Goal: Transaction & Acquisition: Purchase product/service

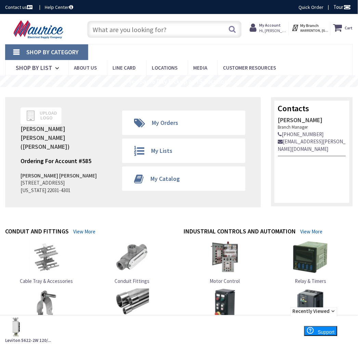
click at [157, 37] on input "text" at bounding box center [164, 29] width 154 height 17
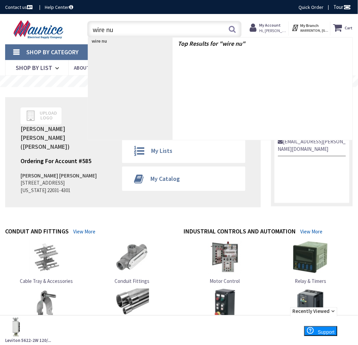
type input "wire nut"
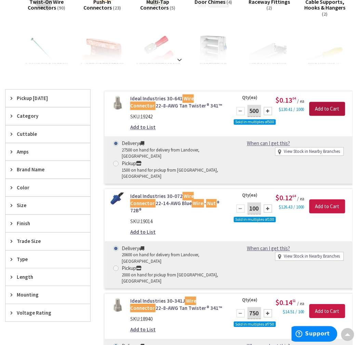
click at [324, 108] on input "Add to Cart" at bounding box center [327, 109] width 36 height 14
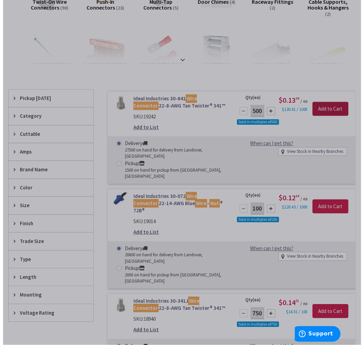
scroll to position [151, 0]
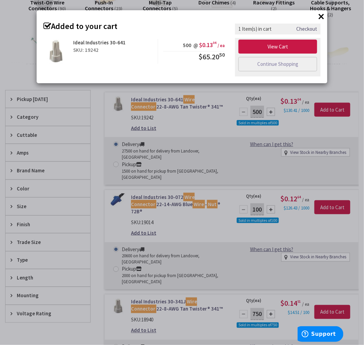
click at [319, 16] on button "×" at bounding box center [321, 16] width 10 height 10
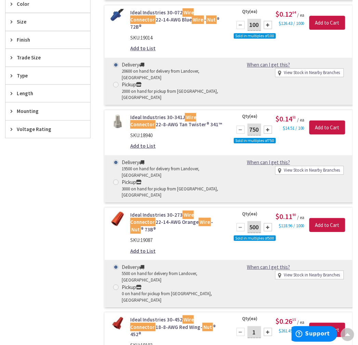
scroll to position [417, 0]
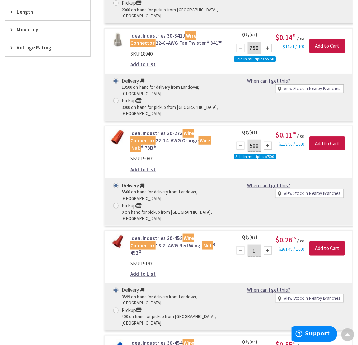
click at [258, 245] on input "1" at bounding box center [254, 251] width 14 height 12
type input "100"
click at [343, 242] on input "Add to Cart" at bounding box center [327, 249] width 36 height 14
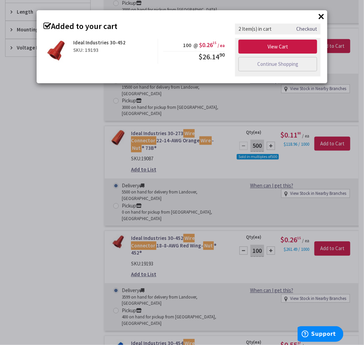
click at [57, 202] on div "× Added to your cart Ideal Industries 30-452 SKU: 19193 100 @ $0.26 15 / ea $26…" at bounding box center [182, 172] width 364 height 345
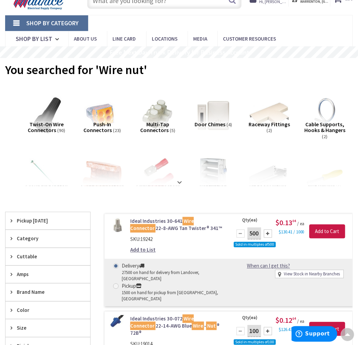
scroll to position [0, 0]
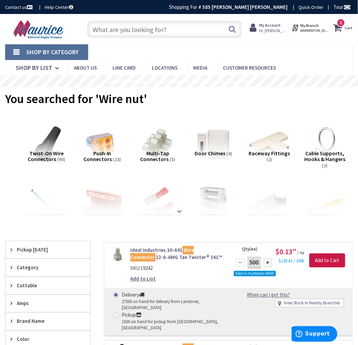
click at [122, 31] on input "text" at bounding box center [164, 29] width 154 height 17
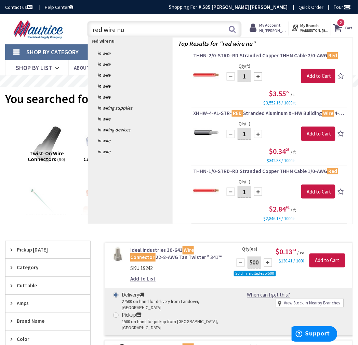
type input "red wire nut"
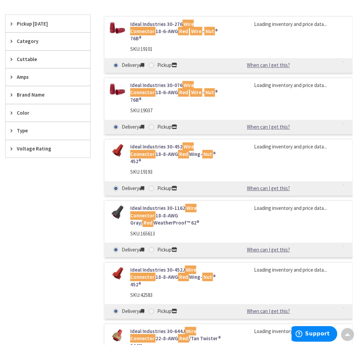
click at [43, 25] on span "Pickup Today" at bounding box center [45, 23] width 56 height 7
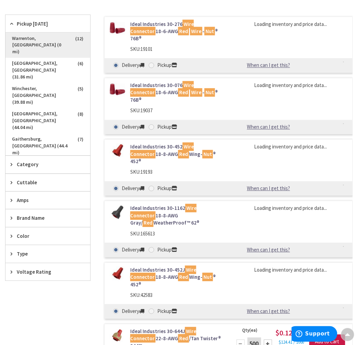
click at [52, 38] on span "Warrenton, VA (0 mi)" at bounding box center [47, 45] width 85 height 25
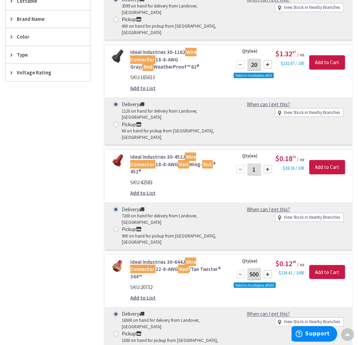
scroll to position [303, 0]
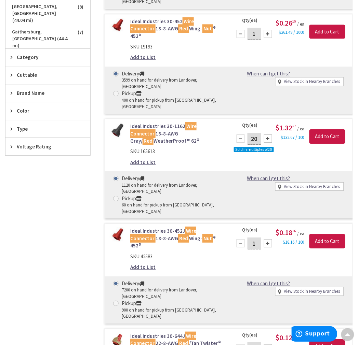
click at [142, 228] on link "Ideal Industries 30-452J Wire Connector 18-8-AWG Red Wing- Nut ® 452®" at bounding box center [176, 239] width 93 height 22
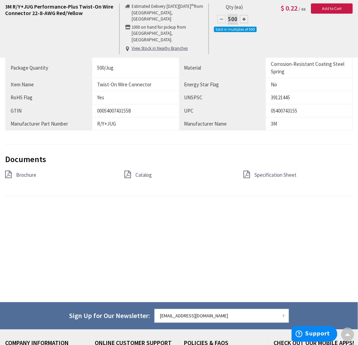
scroll to position [493, 0]
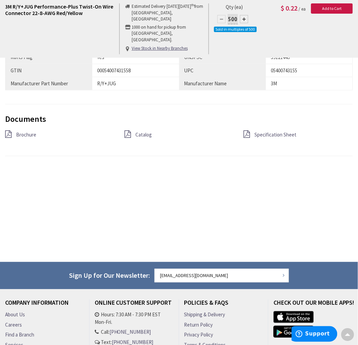
click at [259, 132] on span "Specification Sheet" at bounding box center [276, 135] width 42 height 6
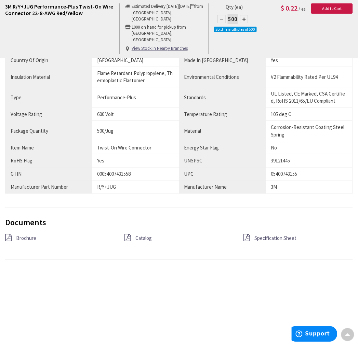
scroll to position [417, 0]
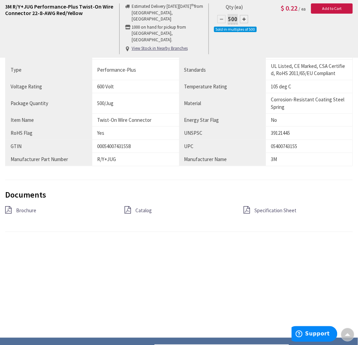
click at [140, 214] on span "Catalog" at bounding box center [143, 210] width 16 height 6
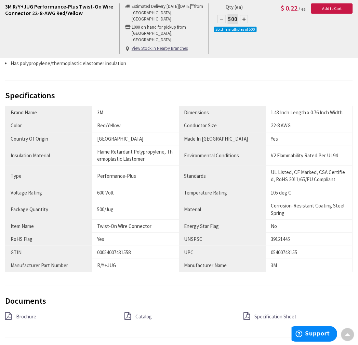
scroll to position [380, 0]
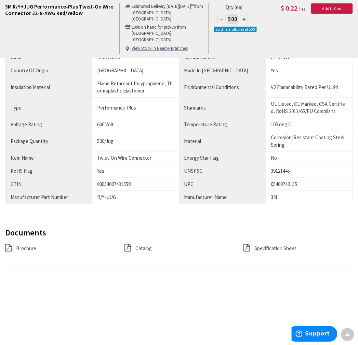
click at [22, 251] on span "Brochure" at bounding box center [26, 248] width 20 height 6
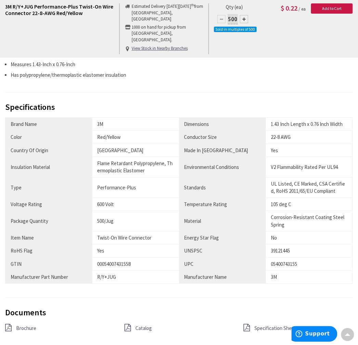
scroll to position [190, 0]
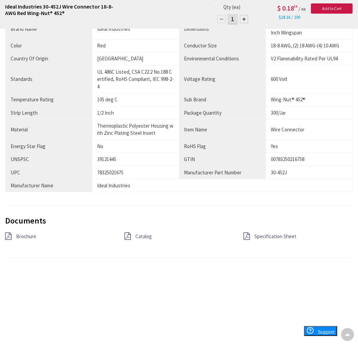
scroll to position [455, 0]
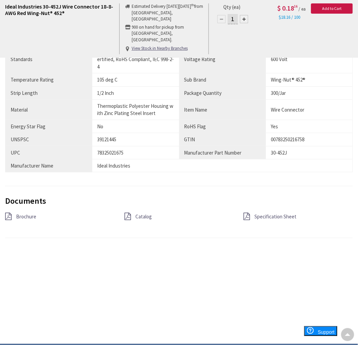
click at [260, 217] on span "Specification Sheet" at bounding box center [276, 217] width 42 height 6
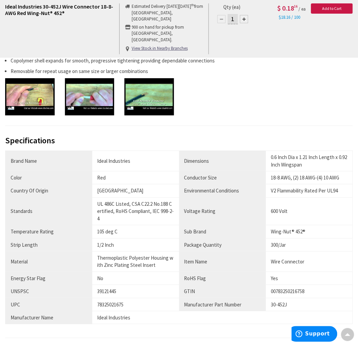
scroll to position [531, 0]
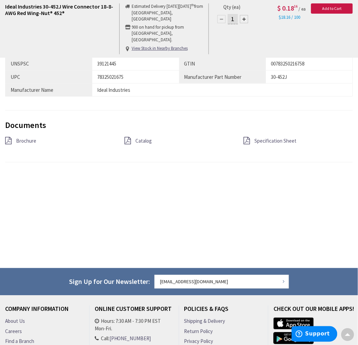
click at [42, 141] on div "Brochure" at bounding box center [59, 141] width 119 height 9
click at [18, 145] on link "Brochure" at bounding box center [26, 140] width 20 height 7
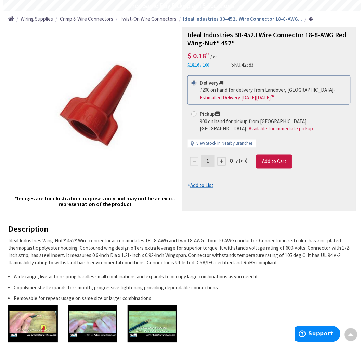
scroll to position [0, 0]
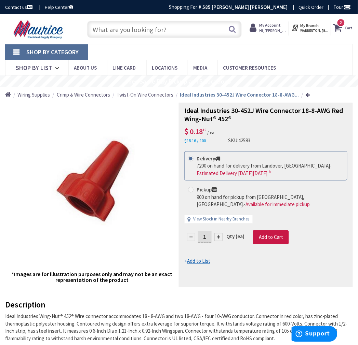
click at [209, 239] on input "1" at bounding box center [205, 237] width 14 height 12
type input "100"
click at [269, 240] on form "This product is Discontinued Delivery 7200 on hand for delivery from Landover, …" at bounding box center [265, 208] width 163 height 114
click at [340, 30] on icon at bounding box center [339, 28] width 12 height 12
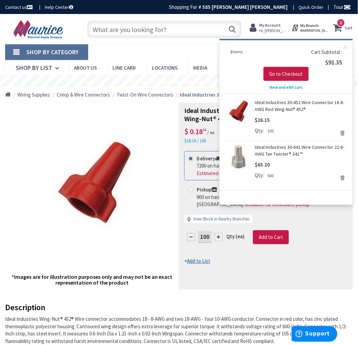
click at [328, 239] on div "100 Qty (ea) Add to Cart" at bounding box center [265, 241] width 163 height 20
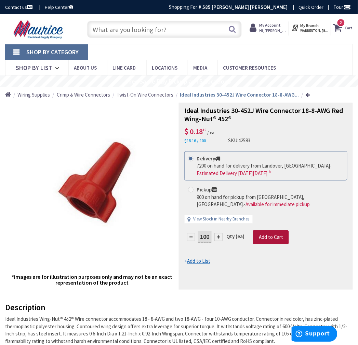
click at [267, 236] on span "Add to Cart" at bounding box center [271, 237] width 24 height 6
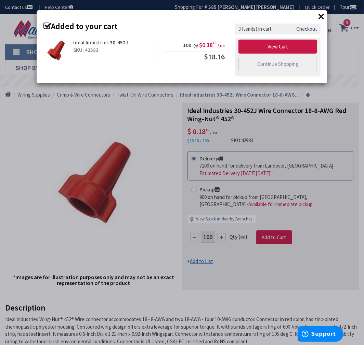
click at [282, 39] on div "View Cart Continue Shopping" at bounding box center [277, 57] width 85 height 39
click at [285, 44] on link "View Cart" at bounding box center [277, 47] width 79 height 14
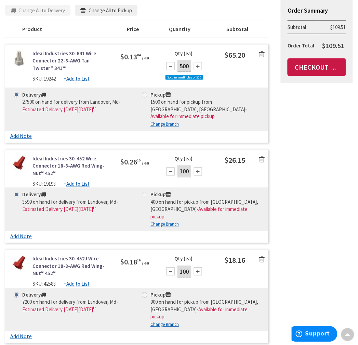
click at [262, 156] on icon at bounding box center [261, 159] width 5 height 7
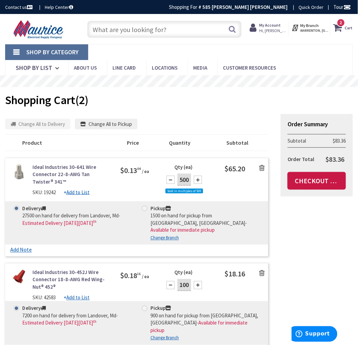
click at [153, 29] on input "text" at bounding box center [164, 29] width 154 height 17
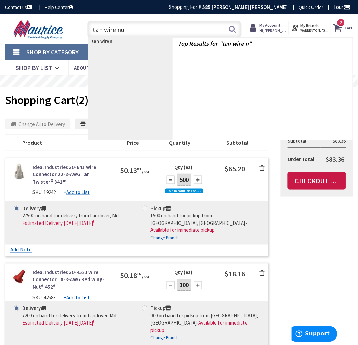
type input "tan wire nut"
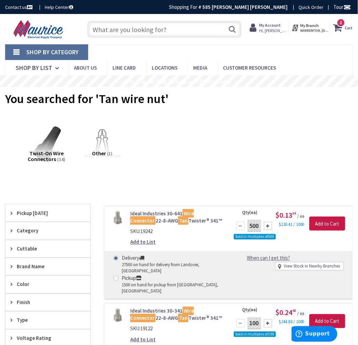
click at [187, 33] on input "text" at bounding box center [164, 29] width 154 height 17
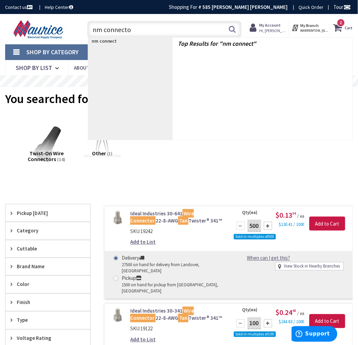
type input "nm connector"
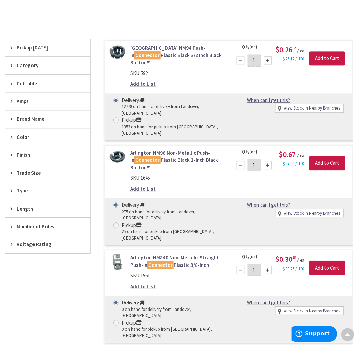
click at [32, 51] on span "Pickup [DATE]" at bounding box center [45, 47] width 56 height 7
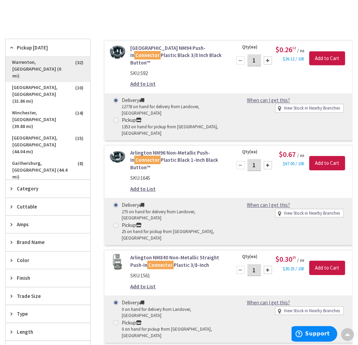
click at [43, 65] on span "Warrenton, [GEOGRAPHIC_DATA] (0 mi)" at bounding box center [47, 69] width 85 height 25
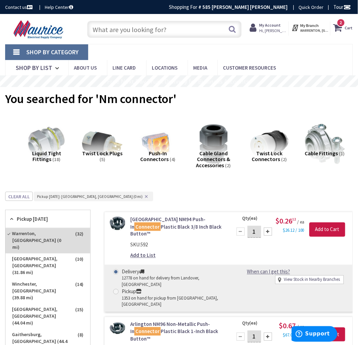
click at [149, 36] on input "text" at bounding box center [164, 29] width 154 height 17
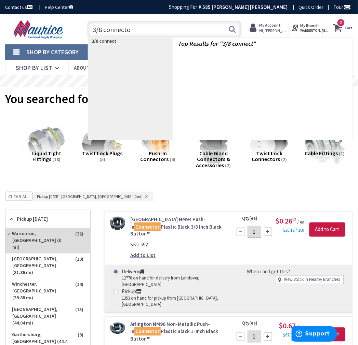
type input "3/8 connector"
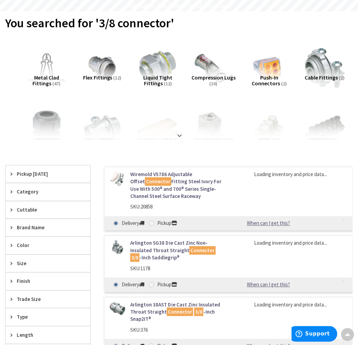
click at [32, 169] on div "Pickup [DATE]" at bounding box center [47, 174] width 85 height 17
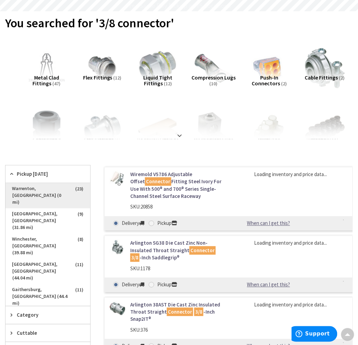
click at [43, 187] on span "Warrenton, [GEOGRAPHIC_DATA] (0 mi)" at bounding box center [47, 195] width 85 height 25
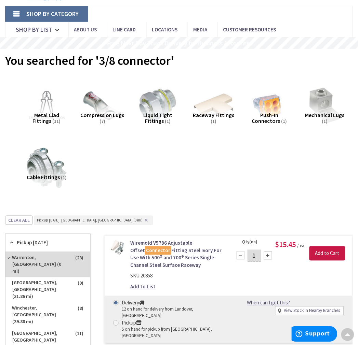
scroll to position [38, 0]
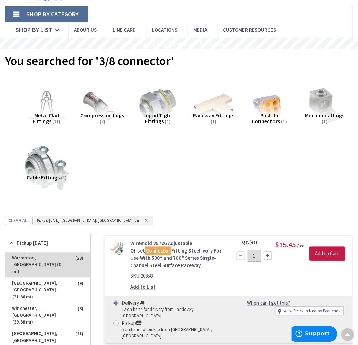
click at [51, 169] on img at bounding box center [47, 168] width 44 height 44
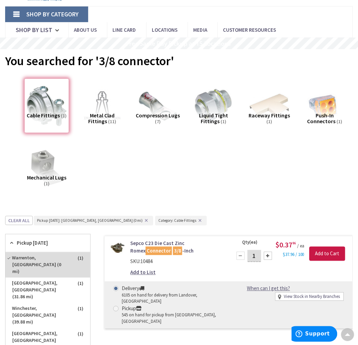
scroll to position [254, 0]
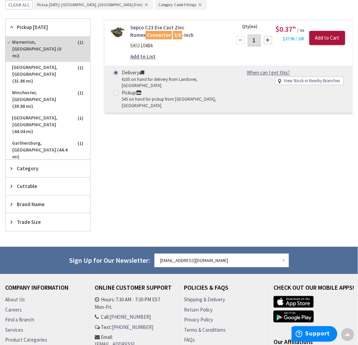
click at [327, 39] on input "Add to Cart" at bounding box center [327, 38] width 36 height 14
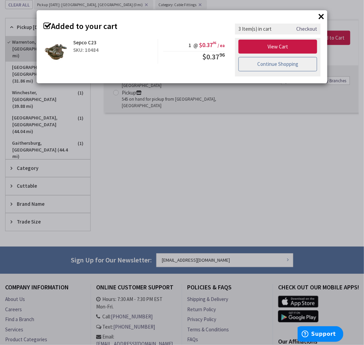
click at [284, 66] on link "Continue Shopping" at bounding box center [277, 64] width 79 height 14
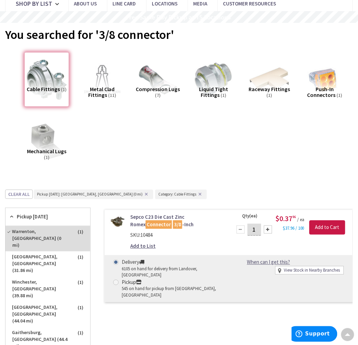
scroll to position [0, 0]
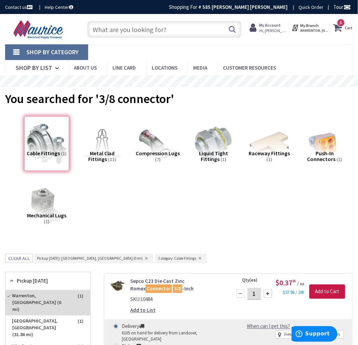
click at [146, 29] on input "text" at bounding box center [164, 29] width 154 height 17
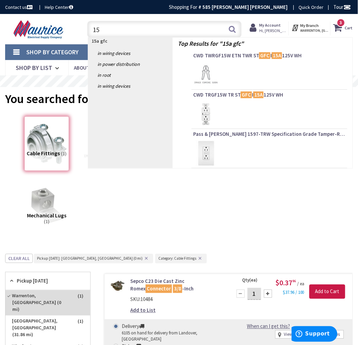
type input "1"
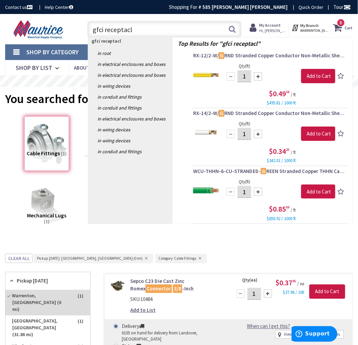
type input "gfci receptacle"
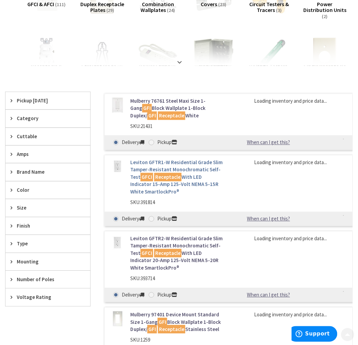
scroll to position [152, 0]
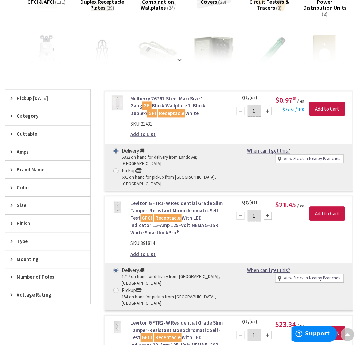
click at [40, 101] on span "Pickup [DATE]" at bounding box center [45, 98] width 56 height 7
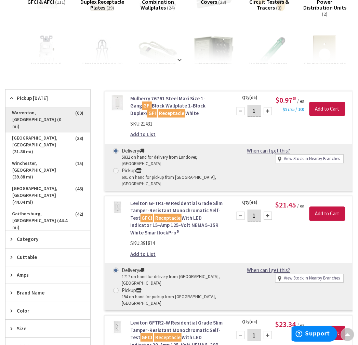
click at [51, 116] on span "Warrenton, [GEOGRAPHIC_DATA] (0 mi)" at bounding box center [47, 120] width 85 height 25
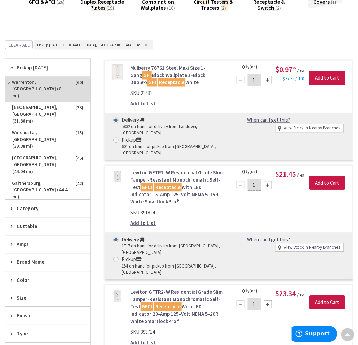
click at [15, 245] on icon at bounding box center [13, 244] width 5 height 5
click at [25, 269] on span "15 Amp" at bounding box center [47, 270] width 85 height 12
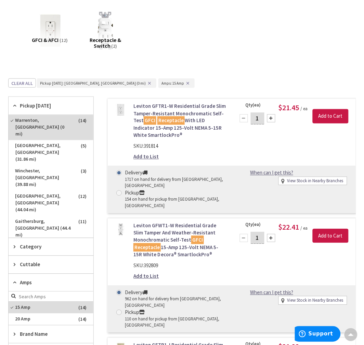
scroll to position [114, 0]
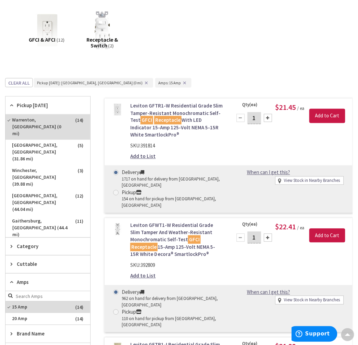
click at [268, 118] on div at bounding box center [268, 118] width 8 height 8
type input "2"
click at [320, 113] on input "Add to Cart" at bounding box center [327, 116] width 36 height 14
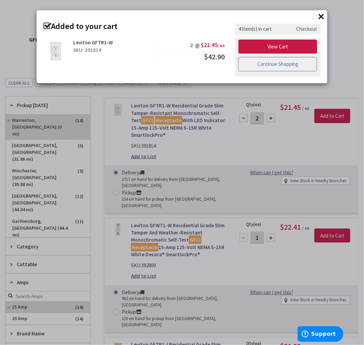
click at [286, 63] on link "Continue Shopping" at bounding box center [277, 64] width 79 height 14
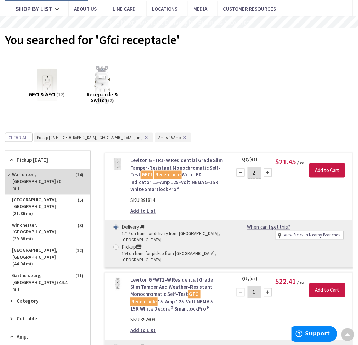
scroll to position [0, 0]
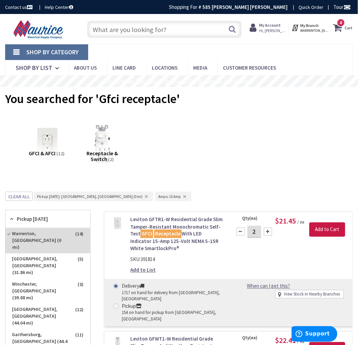
click at [121, 29] on input "text" at bounding box center [164, 29] width 154 height 17
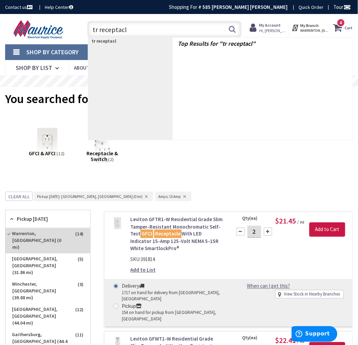
type input "tr receptacle"
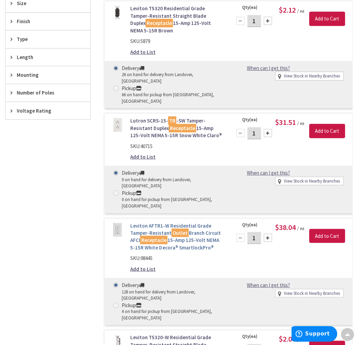
scroll to position [228, 0]
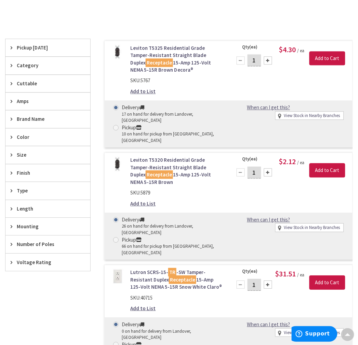
click at [40, 51] on span "Pickup [DATE]" at bounding box center [45, 47] width 56 height 7
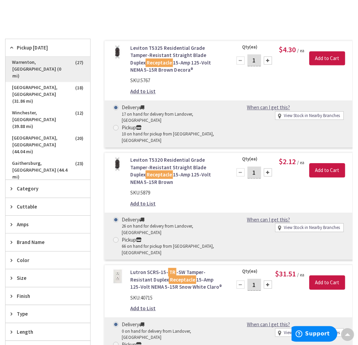
click at [57, 64] on span "Warrenton, [GEOGRAPHIC_DATA] (0 mi)" at bounding box center [47, 69] width 85 height 25
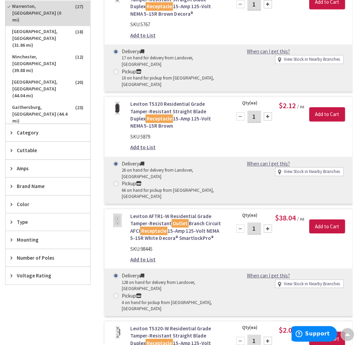
click at [21, 206] on span "Color" at bounding box center [45, 204] width 56 height 7
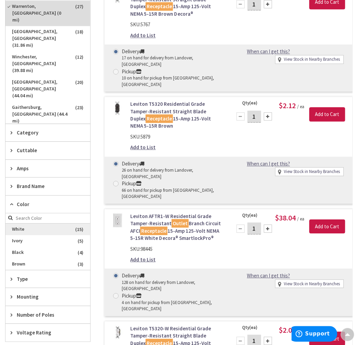
click at [28, 231] on span "White" at bounding box center [47, 230] width 85 height 12
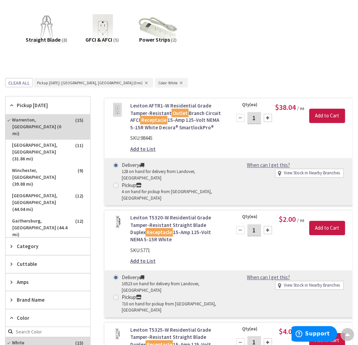
scroll to position [0, 0]
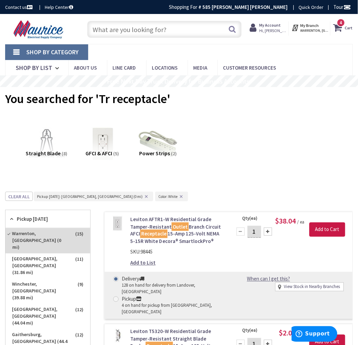
click at [150, 29] on input "text" at bounding box center [164, 29] width 154 height 17
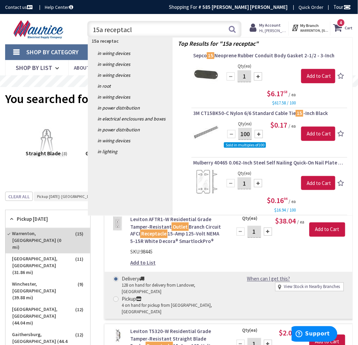
type input "15a receptacle"
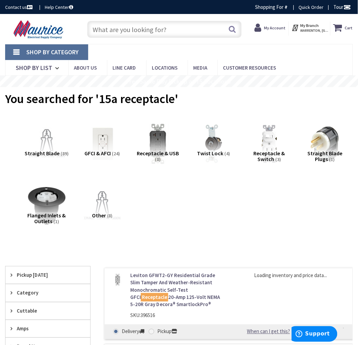
click at [39, 277] on span "Pickup [DATE]" at bounding box center [45, 275] width 56 height 7
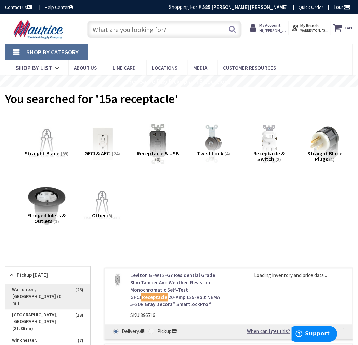
click at [47, 290] on span "Warrenton, [GEOGRAPHIC_DATA] (0 mi)" at bounding box center [47, 297] width 85 height 25
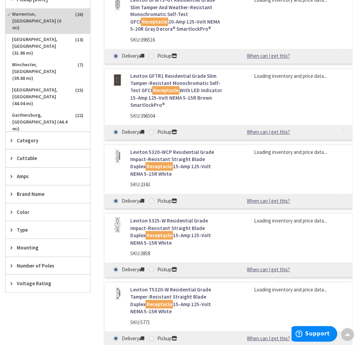
scroll to position [228, 0]
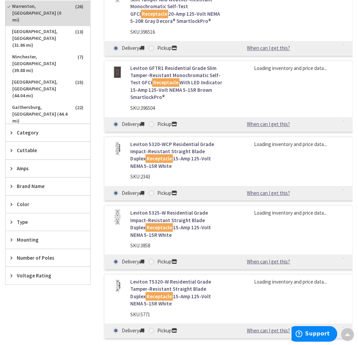
click at [26, 205] on span "Color" at bounding box center [45, 204] width 56 height 7
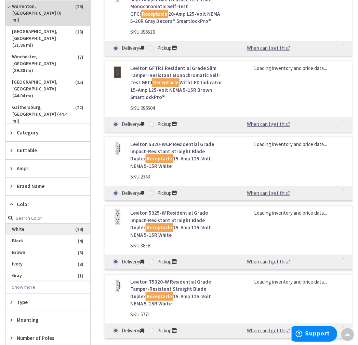
click at [43, 231] on span "White" at bounding box center [47, 230] width 85 height 12
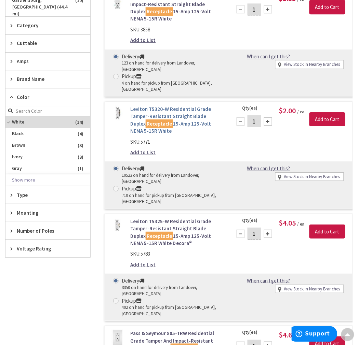
scroll to position [265, 0]
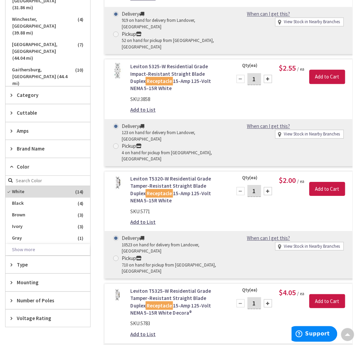
click at [114, 255] on label "Pickup 710 on hand for pickup from Warrenton, VA" at bounding box center [168, 265] width 110 height 20
click at [115, 256] on input "Pickup 710 on hand for pickup from Warrenton, VA" at bounding box center [117, 258] width 4 height 4
radio input "true"
click at [267, 187] on div at bounding box center [268, 191] width 8 height 8
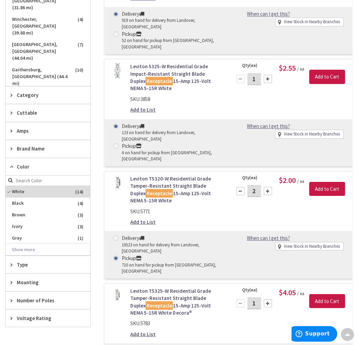
type input "3"
click at [333, 182] on input "Add to Cart" at bounding box center [327, 189] width 36 height 14
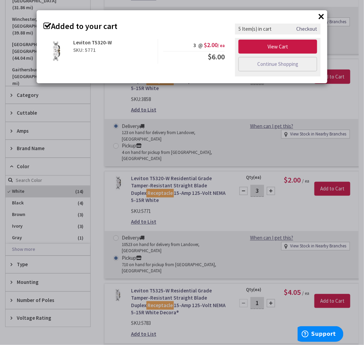
click at [319, 18] on button "×" at bounding box center [321, 16] width 10 height 10
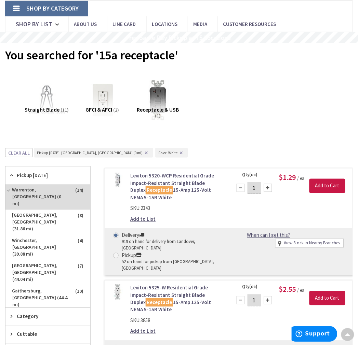
scroll to position [0, 0]
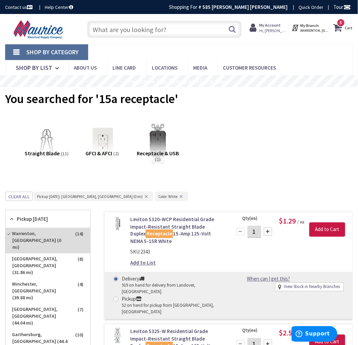
click at [151, 29] on input "text" at bounding box center [164, 29] width 154 height 17
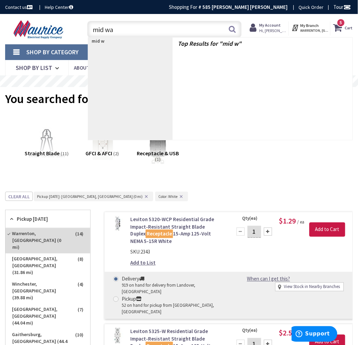
type input "mid way"
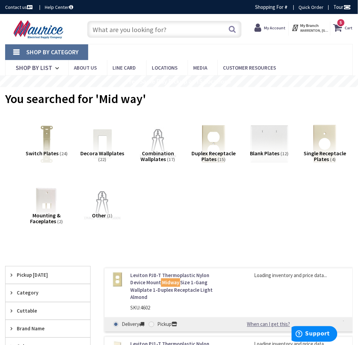
click at [141, 35] on input "text" at bounding box center [164, 29] width 154 height 17
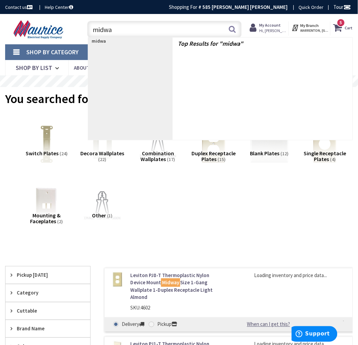
type input "midway"
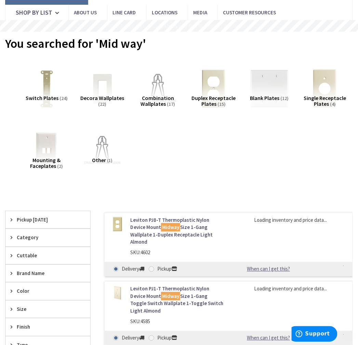
scroll to position [114, 0]
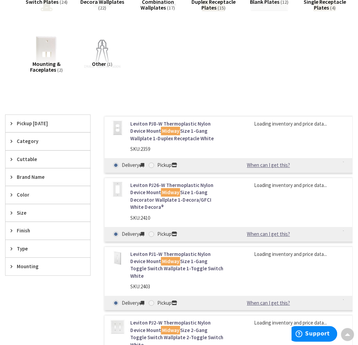
scroll to position [152, 0]
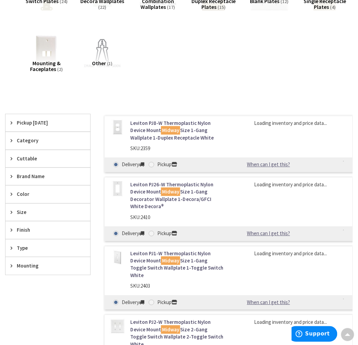
click at [40, 126] on span "Pickup [DATE]" at bounding box center [45, 123] width 56 height 7
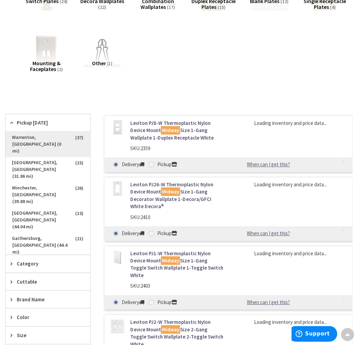
click at [46, 139] on span "Warrenton, [GEOGRAPHIC_DATA] (0 mi)" at bounding box center [47, 144] width 85 height 25
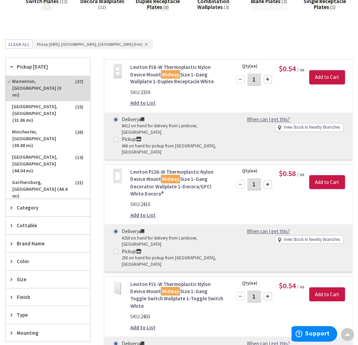
click at [28, 264] on span "Color" at bounding box center [45, 261] width 56 height 7
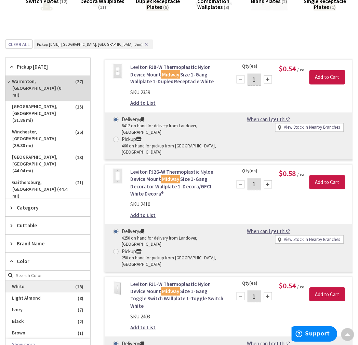
click at [32, 289] on span "White" at bounding box center [47, 288] width 85 height 12
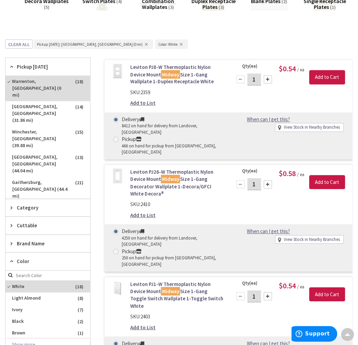
click at [117, 137] on span at bounding box center [115, 139] width 5 height 5
click at [117, 137] on input "Pickup 466 on hand for pickup from Warrenton, VA" at bounding box center [117, 139] width 4 height 4
radio input "true"
click at [319, 82] on input "Add to Cart" at bounding box center [327, 77] width 36 height 14
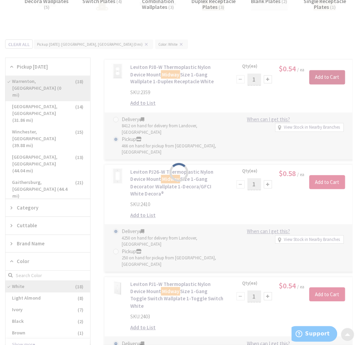
scroll to position [266, 0]
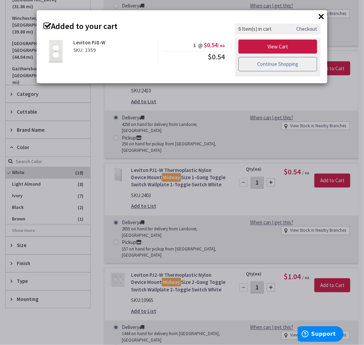
click at [289, 69] on link "Continue Shopping" at bounding box center [277, 64] width 79 height 14
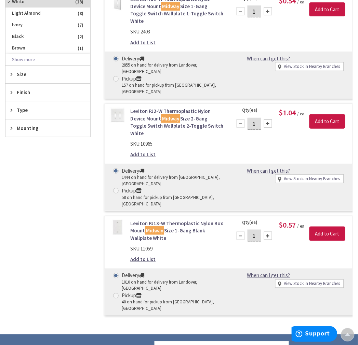
scroll to position [456, 0]
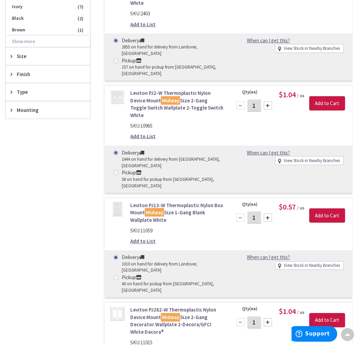
click at [125, 274] on div "Pickup" at bounding box center [173, 278] width 102 height 8
click at [119, 276] on input "Pickup 40 on hand for pickup from Warrenton, VA" at bounding box center [117, 278] width 4 height 4
radio input "true"
click at [336, 209] on input "Add to Cart" at bounding box center [327, 216] width 36 height 14
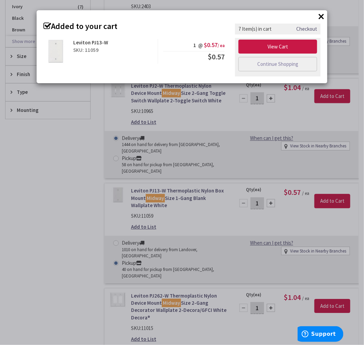
click at [319, 16] on button "×" at bounding box center [321, 16] width 10 height 10
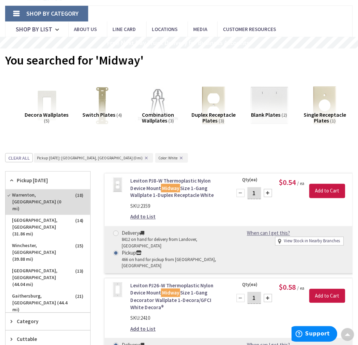
scroll to position [0, 0]
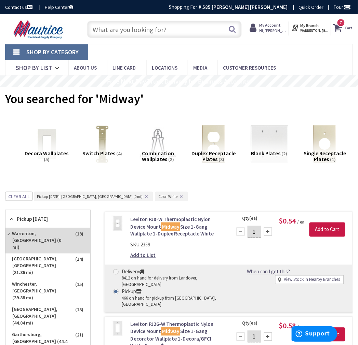
click at [115, 35] on input "text" at bounding box center [164, 29] width 154 height 17
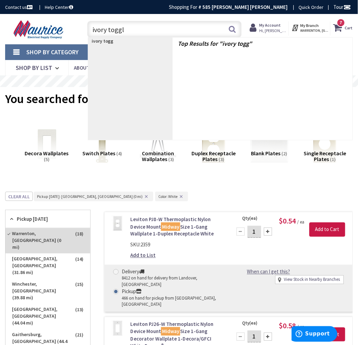
type input "ivory toggle"
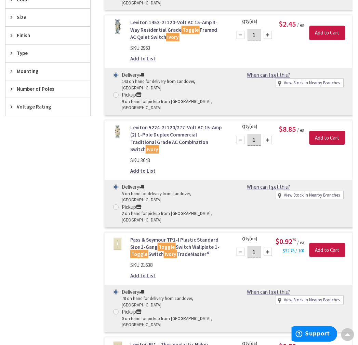
scroll to position [152, 0]
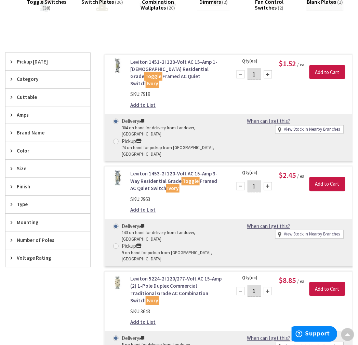
click at [116, 139] on span at bounding box center [115, 141] width 5 height 5
click at [116, 139] on input "Pickup 74 on hand for pickup from [GEOGRAPHIC_DATA], [GEOGRAPHIC_DATA]" at bounding box center [117, 141] width 4 height 4
radio input "true"
click at [327, 72] on input "Add to Cart" at bounding box center [327, 72] width 36 height 14
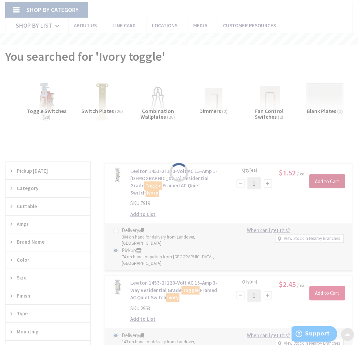
scroll to position [0, 0]
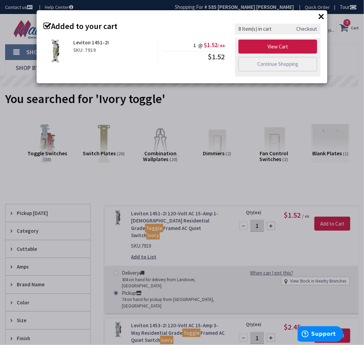
click at [322, 17] on button "×" at bounding box center [321, 16] width 10 height 10
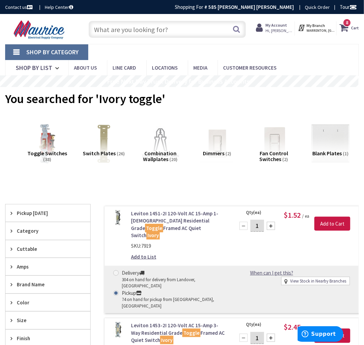
click at [161, 31] on input "text" at bounding box center [166, 29] width 157 height 17
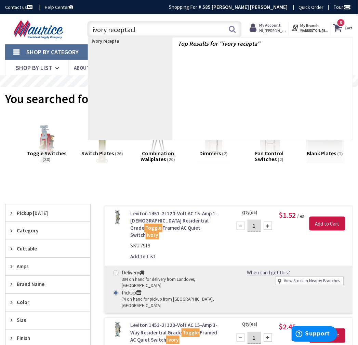
type input "ivory receptacle"
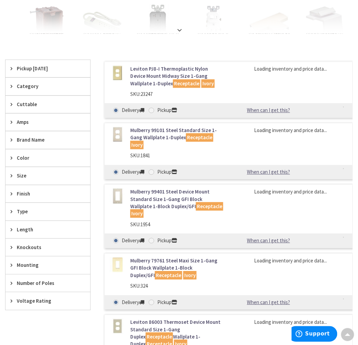
scroll to position [76, 0]
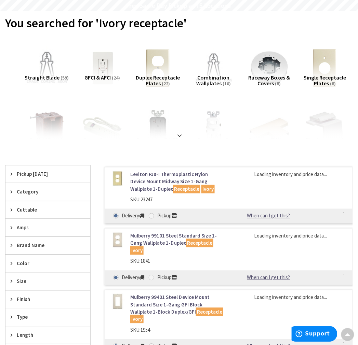
click at [41, 64] on img at bounding box center [47, 68] width 44 height 44
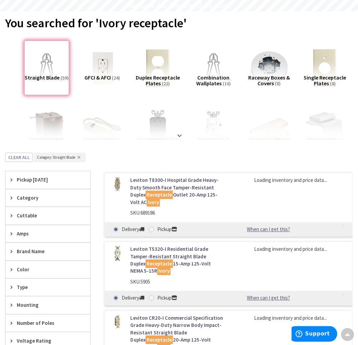
scroll to position [229, 0]
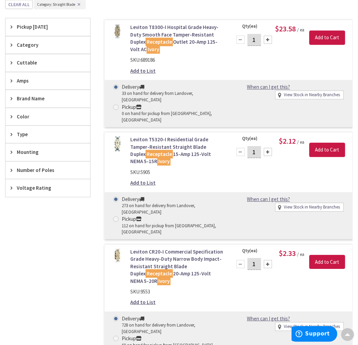
click at [117, 217] on span at bounding box center [115, 219] width 5 height 5
click at [117, 217] on input "Pickup 112 on hand for pickup from Warrenton, VA" at bounding box center [117, 219] width 4 height 4
radio input "true"
click at [339, 143] on input "Add to Cart" at bounding box center [327, 150] width 36 height 14
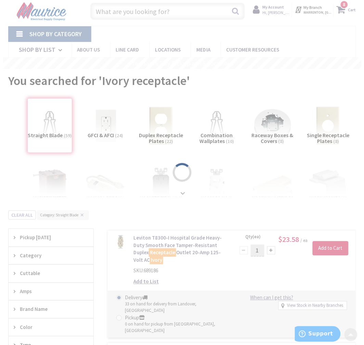
scroll to position [0, 0]
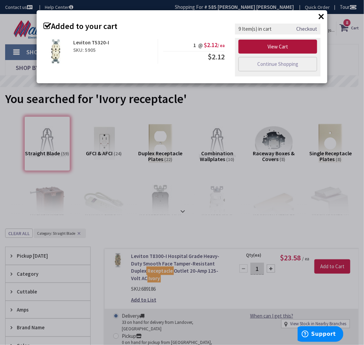
click at [279, 50] on link "View Cart" at bounding box center [277, 47] width 79 height 14
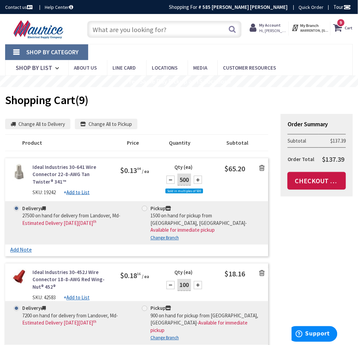
scroll to position [76, 0]
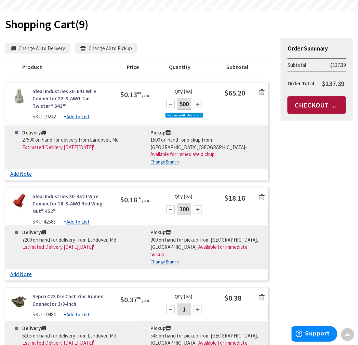
click at [327, 105] on link "Checkout Now" at bounding box center [316, 105] width 58 height 18
click at [113, 47] on button "Change All to Pickup" at bounding box center [106, 48] width 63 height 11
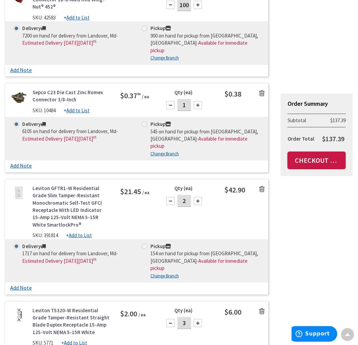
scroll to position [417, 0]
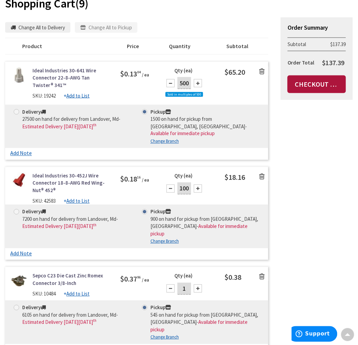
click at [325, 84] on link "Checkout Now" at bounding box center [316, 85] width 58 height 18
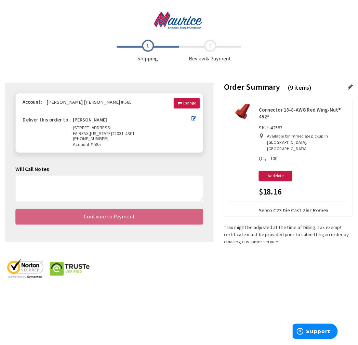
scroll to position [114, 0]
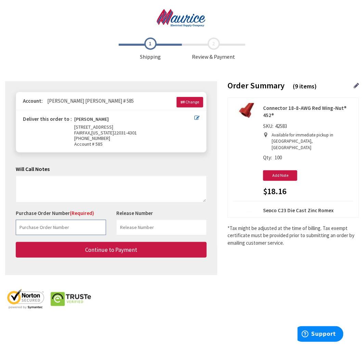
click at [56, 231] on input "text" at bounding box center [61, 227] width 90 height 15
click at [73, 231] on input "text" at bounding box center [61, 227] width 90 height 15
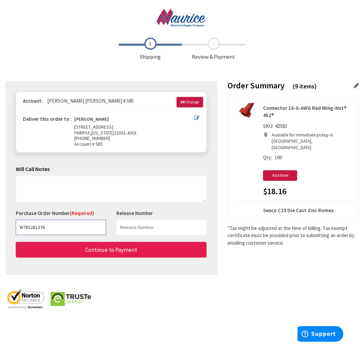
type input "W785281376"
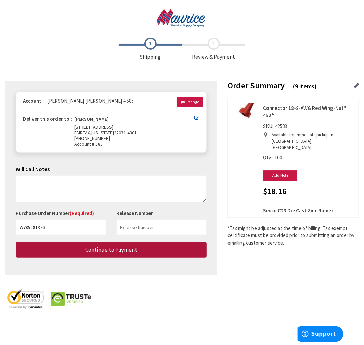
click at [127, 252] on span "Continue to Payment" at bounding box center [111, 250] width 52 height 8
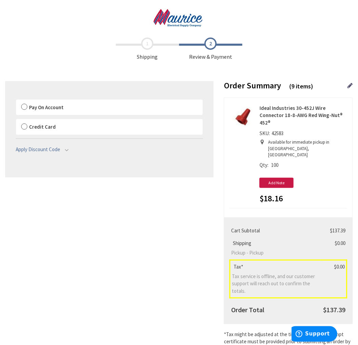
click at [63, 106] on label "Pay On Account" at bounding box center [109, 108] width 187 height 16
click at [25, 106] on label "Pay On Account" at bounding box center [109, 108] width 187 height 16
click at [16, 101] on input "Pay On Account" at bounding box center [16, 101] width 0 height 0
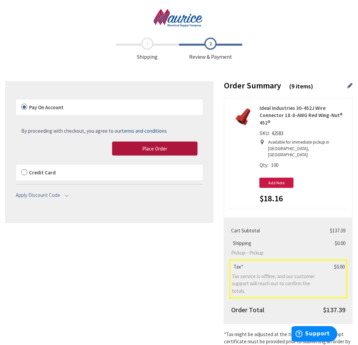
drag, startPoint x: 175, startPoint y: 145, endPoint x: 82, endPoint y: 94, distance: 105.7
click at [175, 145] on button "Place Order" at bounding box center [154, 149] width 85 height 14
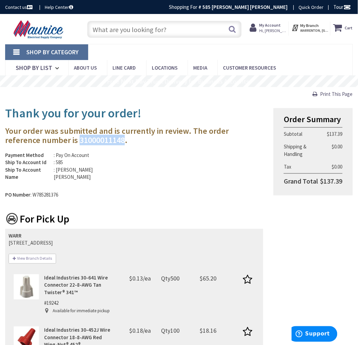
drag, startPoint x: 43, startPoint y: 139, endPoint x: 89, endPoint y: 145, distance: 46.5
click at [89, 145] on h3 "Your order was submitted and is currently in review. The order reference number…" at bounding box center [134, 136] width 258 height 18
copy h3 "31000011148"
drag, startPoint x: 339, startPoint y: 97, endPoint x: 306, endPoint y: 219, distance: 126.8
click at [339, 97] on span "Print This Page" at bounding box center [336, 94] width 32 height 6
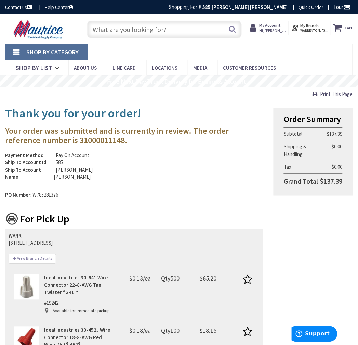
click at [135, 29] on input "text" at bounding box center [164, 29] width 154 height 17
click at [131, 32] on input "text" at bounding box center [164, 29] width 154 height 17
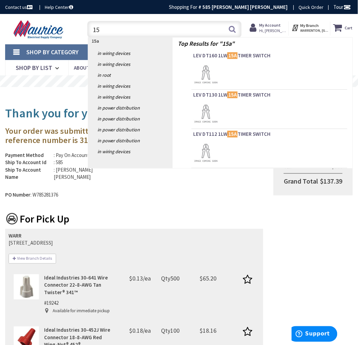
type input "1"
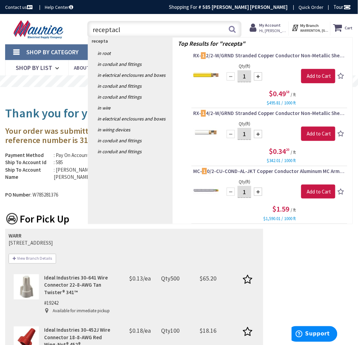
type input "receptacle"
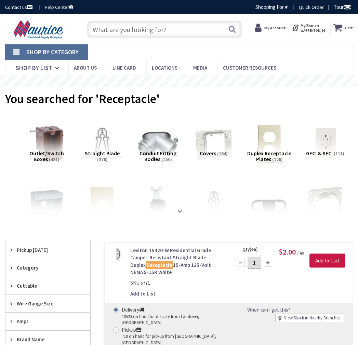
click at [105, 148] on img at bounding box center [102, 144] width 44 height 44
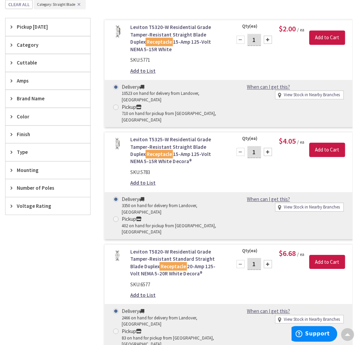
click at [41, 25] on span "Pickup Today" at bounding box center [45, 27] width 56 height 7
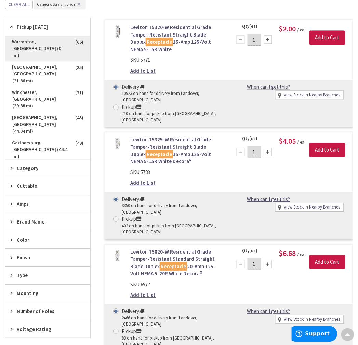
click at [53, 46] on span "Warrenton, [GEOGRAPHIC_DATA] (0 mi)" at bounding box center [47, 49] width 85 height 25
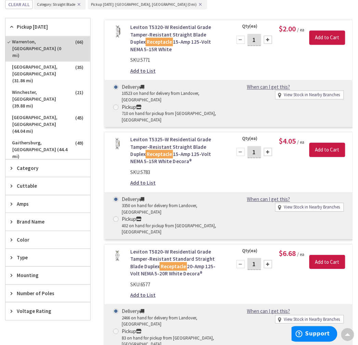
click at [115, 105] on span at bounding box center [115, 107] width 5 height 5
click at [115, 105] on input "Pickup 710 on hand for pickup from Warrenton, VA" at bounding box center [117, 107] width 4 height 4
radio input "true"
click at [255, 40] on input "1" at bounding box center [254, 40] width 14 height 12
type input "12"
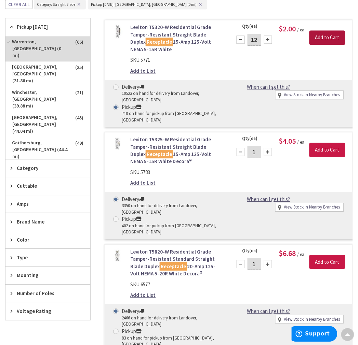
click at [335, 36] on input "Add to Cart" at bounding box center [327, 38] width 36 height 14
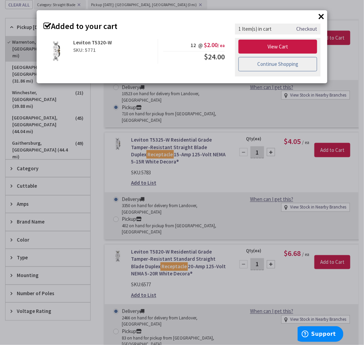
click at [279, 64] on link "Continue Shopping" at bounding box center [277, 64] width 79 height 14
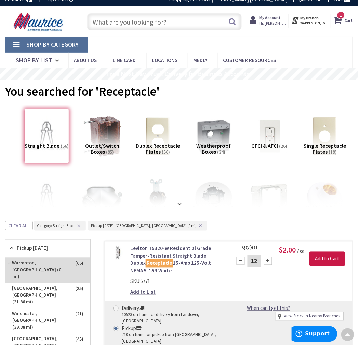
scroll to position [1, 0]
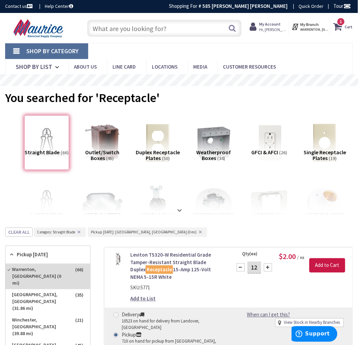
click at [282, 141] on img at bounding box center [269, 143] width 44 height 44
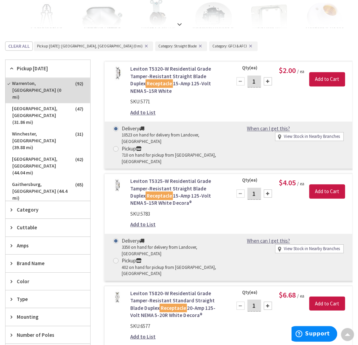
scroll to position [115, 0]
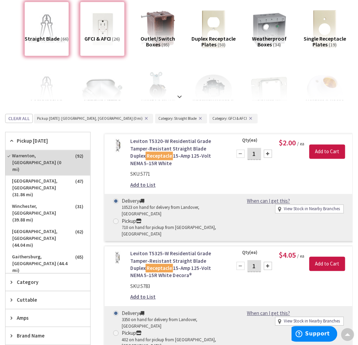
click at [58, 49] on div "Straight Blade (66)" at bounding box center [46, 29] width 45 height 55
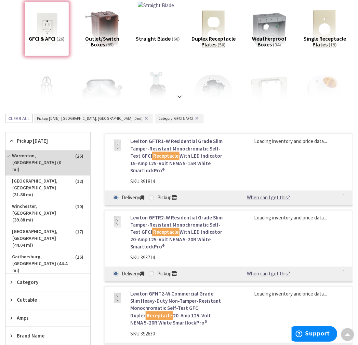
scroll to position [229, 0]
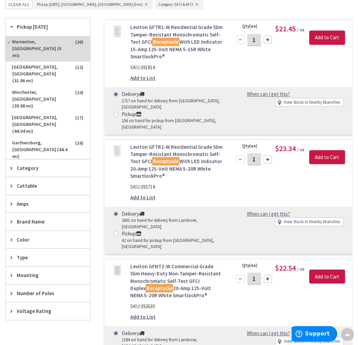
click at [117, 112] on span at bounding box center [115, 114] width 5 height 5
click at [117, 112] on input "Pickup 154 on hand for pickup from Warrenton, VA" at bounding box center [117, 114] width 4 height 4
radio input "true"
click at [267, 39] on div at bounding box center [268, 40] width 8 height 8
type input "2"
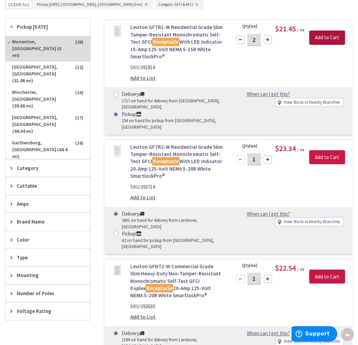
click at [323, 38] on input "Add to Cart" at bounding box center [327, 38] width 36 height 14
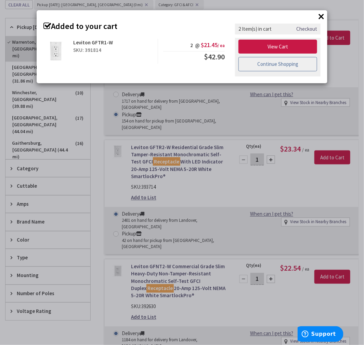
click at [269, 65] on link "Continue Shopping" at bounding box center [277, 64] width 79 height 14
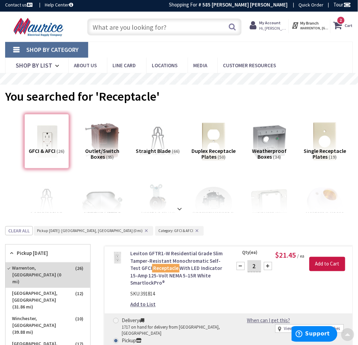
scroll to position [0, 0]
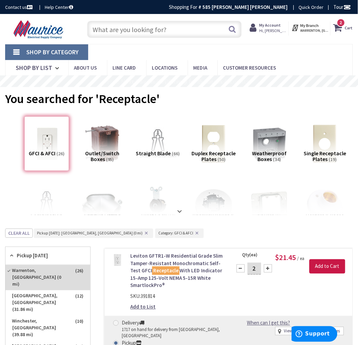
click at [126, 31] on input "text" at bounding box center [164, 29] width 154 height 17
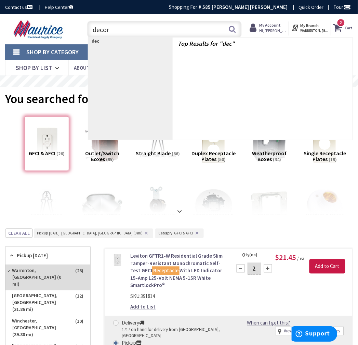
type input "decora"
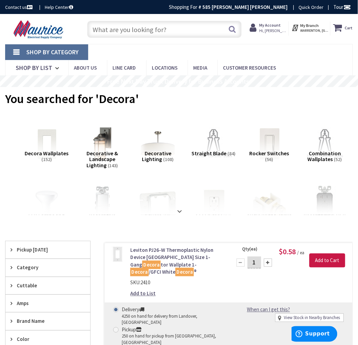
click at [271, 146] on img at bounding box center [269, 144] width 44 height 44
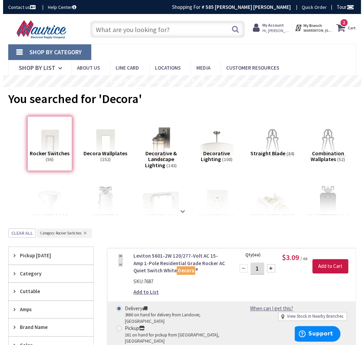
scroll to position [229, 0]
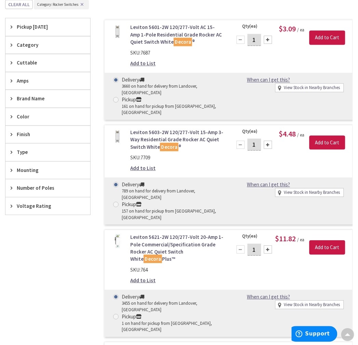
click at [114, 96] on label "Pickup 161 on hand for pickup from Warrenton, VA" at bounding box center [168, 106] width 110 height 20
click at [115, 98] on input "Pickup 161 on hand for pickup from Warrenton, VA" at bounding box center [117, 100] width 4 height 4
radio input "true"
click at [329, 42] on input "Add to Cart" at bounding box center [327, 38] width 36 height 14
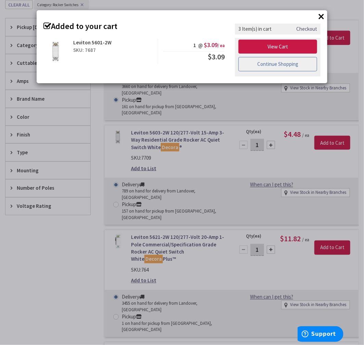
click at [289, 66] on link "Continue Shopping" at bounding box center [277, 64] width 79 height 14
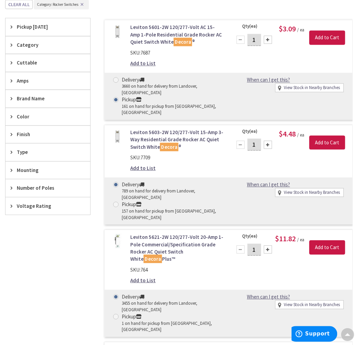
click at [117, 202] on span at bounding box center [115, 204] width 5 height 5
click at [117, 203] on input "Pickup 157 on hand for pickup from Warrenton, VA" at bounding box center [117, 205] width 4 height 4
radio input "true"
click at [326, 136] on input "Add to Cart" at bounding box center [327, 143] width 36 height 14
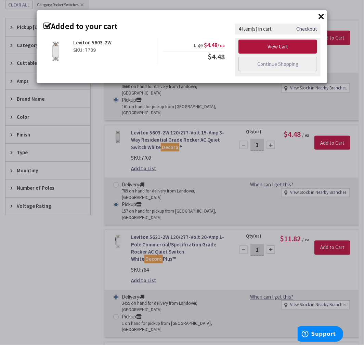
click at [273, 47] on link "View Cart" at bounding box center [277, 47] width 79 height 14
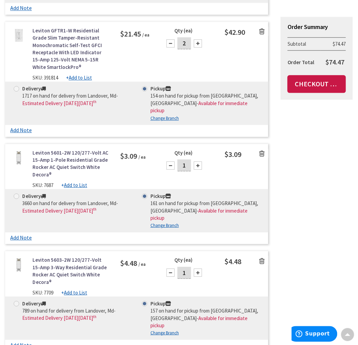
scroll to position [265, 0]
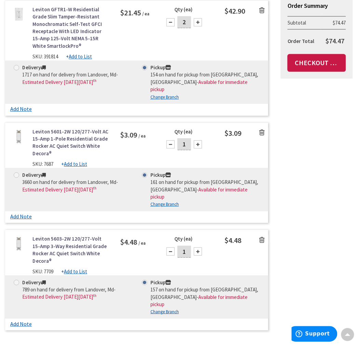
click at [196, 140] on div at bounding box center [198, 144] width 8 height 8
type input "2"
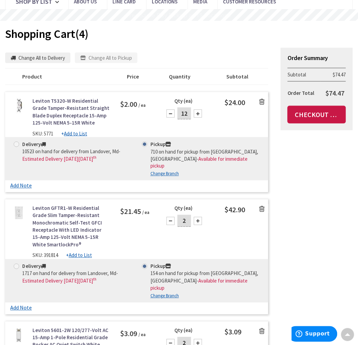
scroll to position [0, 0]
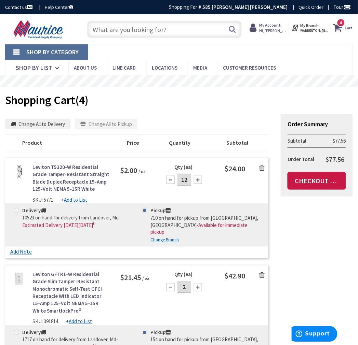
click at [160, 34] on input "text" at bounding box center [164, 29] width 154 height 17
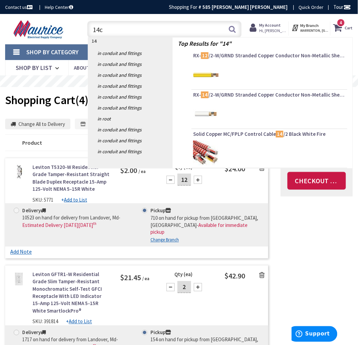
type input "14ci"
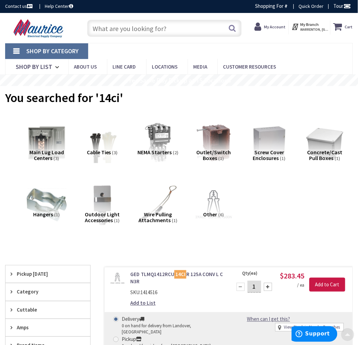
scroll to position [1, 0]
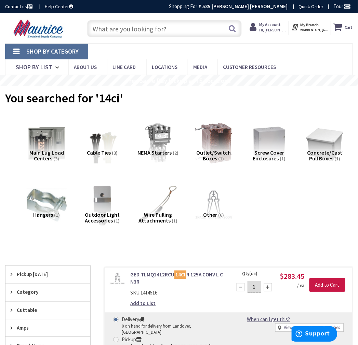
click at [213, 142] on img at bounding box center [213, 143] width 44 height 44
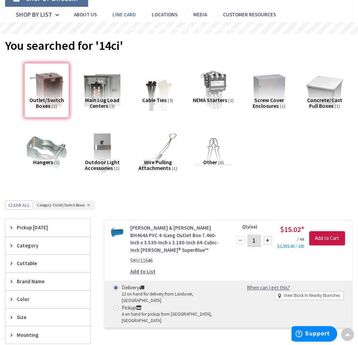
scroll to position [0, 0]
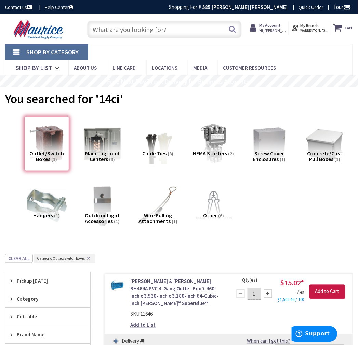
click at [132, 35] on input "text" at bounding box center [164, 29] width 154 height 17
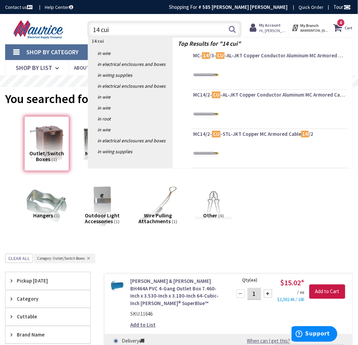
type input "14 cuin"
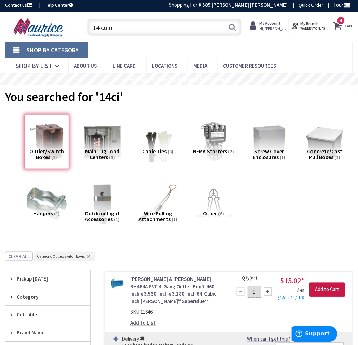
scroll to position [190, 0]
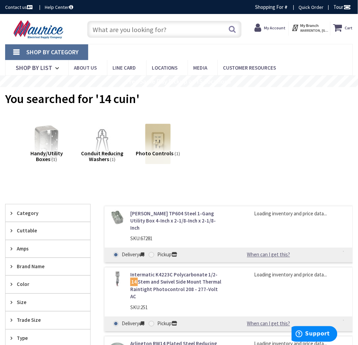
click at [137, 32] on input "text" at bounding box center [164, 29] width 154 height 17
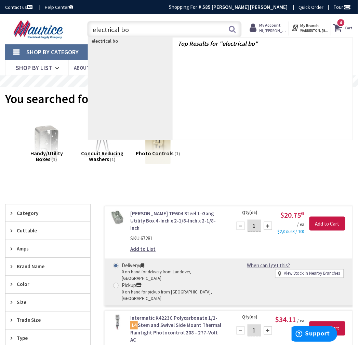
type input "electrical box"
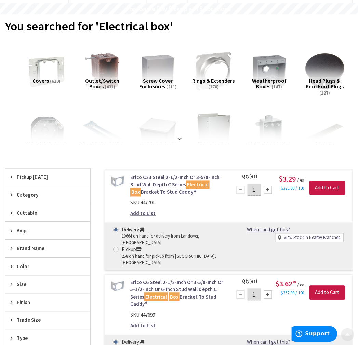
scroll to position [76, 0]
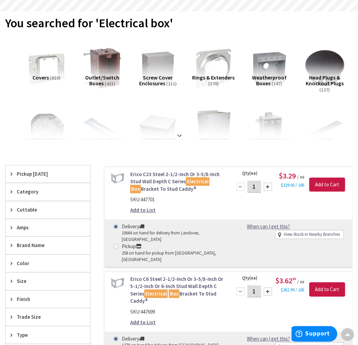
click at [105, 67] on img at bounding box center [102, 68] width 44 height 44
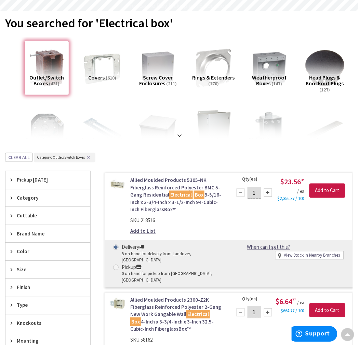
scroll to position [229, 0]
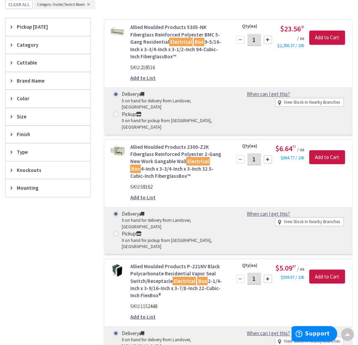
click at [36, 27] on span "Pickup [DATE]" at bounding box center [45, 27] width 56 height 7
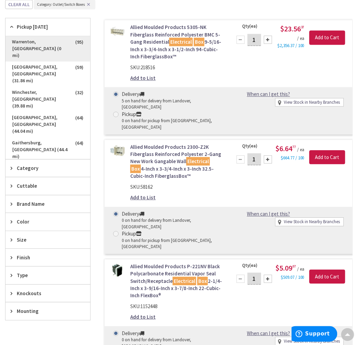
click at [43, 42] on span "Warrenton, [GEOGRAPHIC_DATA] (0 mi)" at bounding box center [47, 49] width 85 height 25
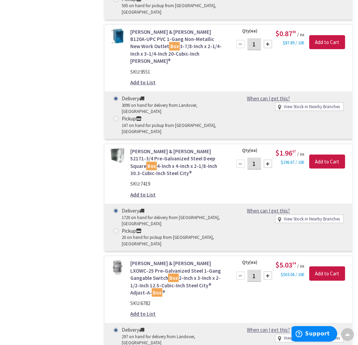
scroll to position [1330, 0]
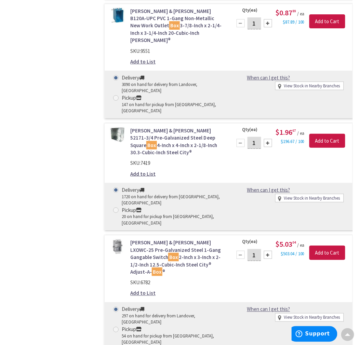
radio input "true"
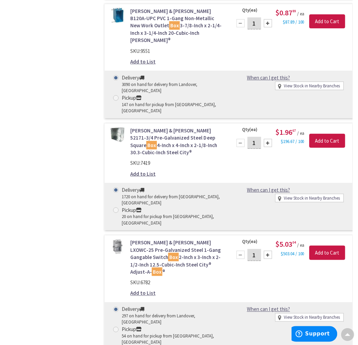
type input "3"
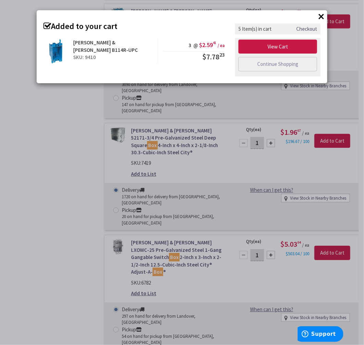
click at [321, 18] on button "×" at bounding box center [321, 16] width 10 height 10
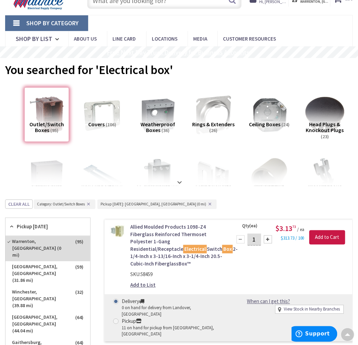
scroll to position [1, 0]
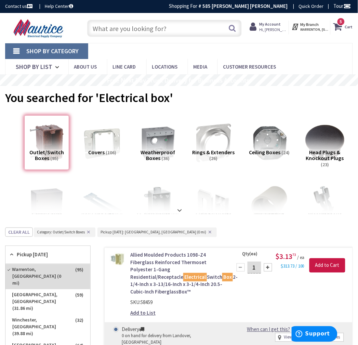
click at [159, 28] on input "text" at bounding box center [164, 28] width 154 height 17
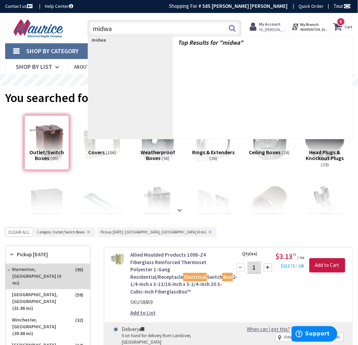
type input "midway"
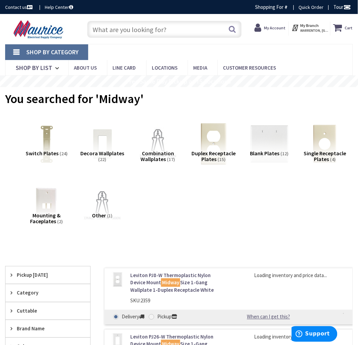
click at [214, 147] on img at bounding box center [213, 144] width 44 height 44
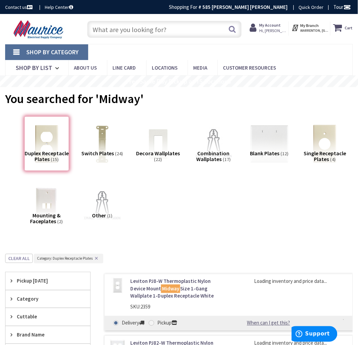
scroll to position [254, 0]
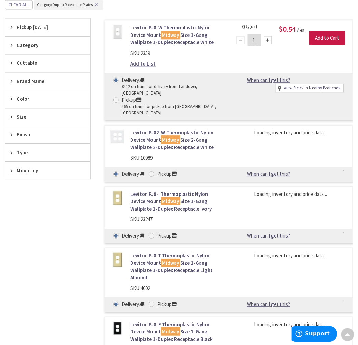
click at [120, 96] on label "Pickup 465 on hand for pickup from [GEOGRAPHIC_DATA], [GEOGRAPHIC_DATA]" at bounding box center [168, 106] width 110 height 20
click at [119, 98] on input "Pickup 465 on hand for pickup from [GEOGRAPHIC_DATA], [GEOGRAPHIC_DATA]" at bounding box center [117, 100] width 4 height 4
radio input "true"
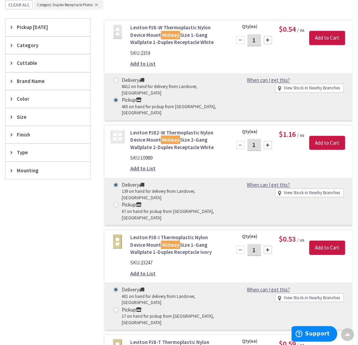
click at [264, 42] on div at bounding box center [268, 40] width 8 height 8
type input "3"
click at [330, 40] on input "Add to Cart" at bounding box center [327, 38] width 36 height 14
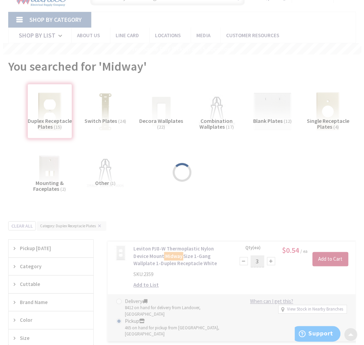
scroll to position [0, 0]
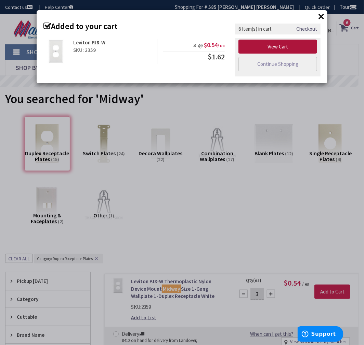
click at [297, 48] on link "View Cart" at bounding box center [277, 47] width 79 height 14
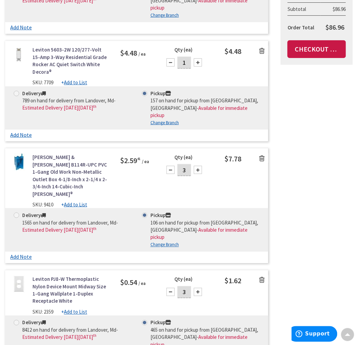
scroll to position [455, 0]
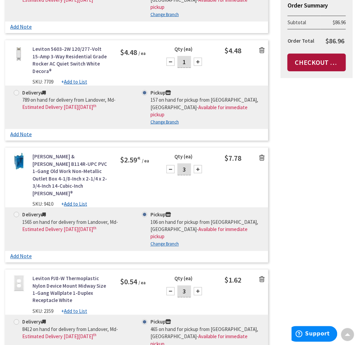
click at [326, 61] on link "Checkout Now" at bounding box center [316, 63] width 58 height 18
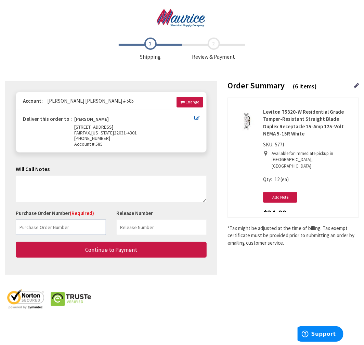
click at [60, 226] on input "text" at bounding box center [61, 227] width 90 height 15
click at [70, 230] on input "text" at bounding box center [61, 227] width 90 height 15
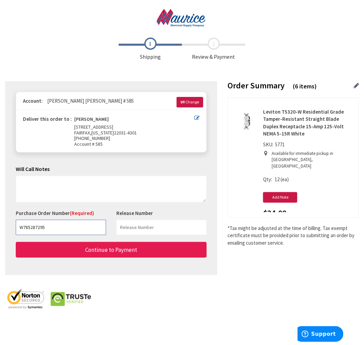
type input "W785287295"
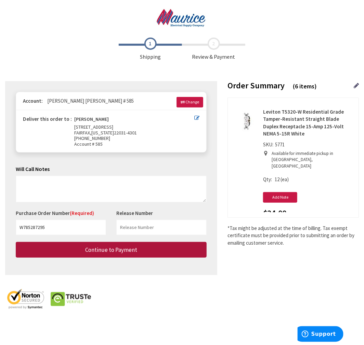
click at [104, 250] on span "Continue to Payment" at bounding box center [111, 250] width 52 height 8
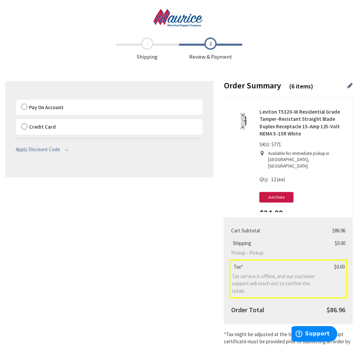
click at [46, 108] on span "Pay On Account" at bounding box center [46, 107] width 35 height 6
click at [16, 101] on input "Pay On Account" at bounding box center [16, 101] width 0 height 0
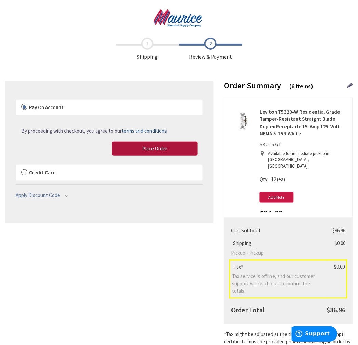
drag, startPoint x: 141, startPoint y: 148, endPoint x: 145, endPoint y: 98, distance: 49.7
click at [141, 148] on button "Place Order" at bounding box center [154, 149] width 85 height 14
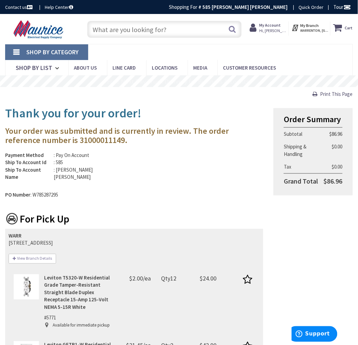
click at [61, 138] on h3 "Your order was submitted and is currently in review. The order reference number…" at bounding box center [134, 136] width 258 height 18
copy h3 "31000011149"
click at [330, 97] on span "Print This Page" at bounding box center [336, 94] width 32 height 6
click at [166, 32] on input "text" at bounding box center [164, 29] width 154 height 17
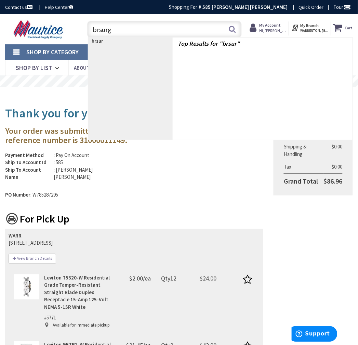
type input "brsurge"
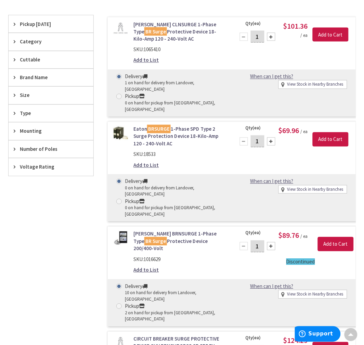
scroll to position [190, 0]
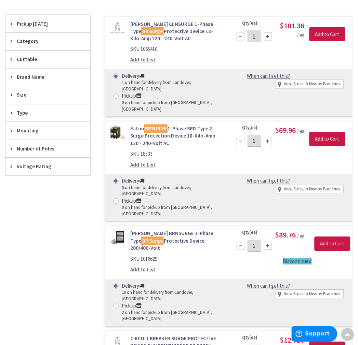
click at [126, 303] on div "Pickup" at bounding box center [173, 307] width 102 height 8
click at [119, 304] on input "Pickup 2 on hand for pickup from [GEOGRAPHIC_DATA], [GEOGRAPHIC_DATA]" at bounding box center [117, 306] width 4 height 4
radio input "true"
click at [325, 237] on input "Add to Cart" at bounding box center [332, 244] width 36 height 14
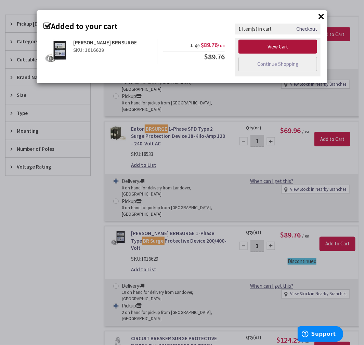
click at [286, 46] on link "View Cart" at bounding box center [277, 47] width 79 height 14
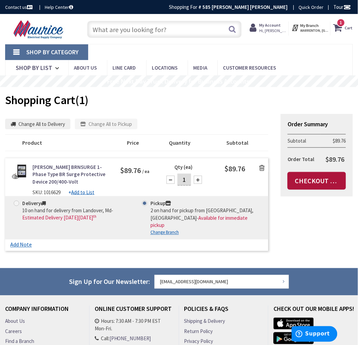
click at [306, 182] on link "Checkout Now" at bounding box center [316, 181] width 58 height 18
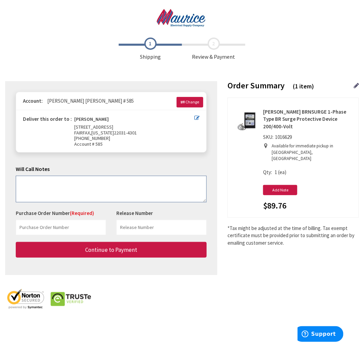
click at [69, 191] on textarea at bounding box center [111, 189] width 191 height 27
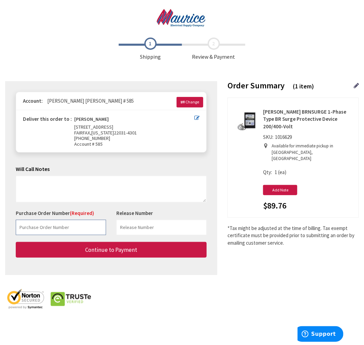
click at [60, 227] on input "text" at bounding box center [61, 227] width 90 height 15
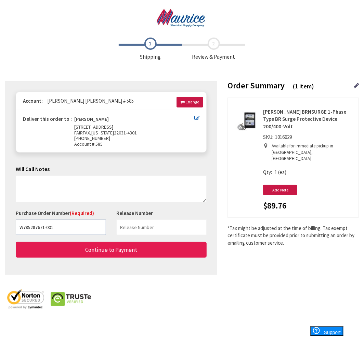
type input "W785287671-001"
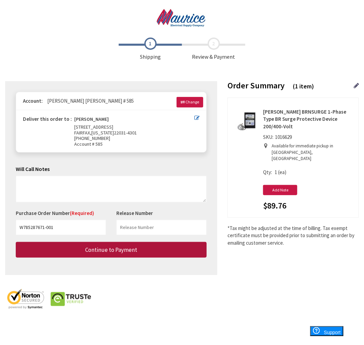
click at [110, 257] on button "Continue to Payment" at bounding box center [111, 250] width 191 height 16
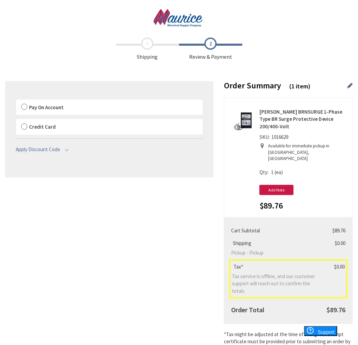
click at [49, 110] on span "Pay On Account" at bounding box center [46, 107] width 35 height 6
click at [16, 101] on input "Pay On Account" at bounding box center [16, 101] width 0 height 0
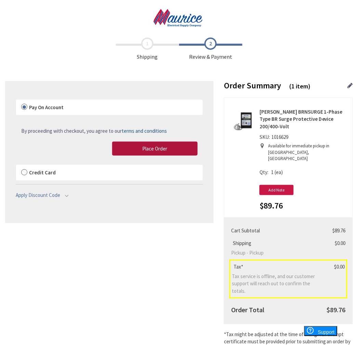
click at [166, 151] on span "Place Order" at bounding box center [154, 149] width 25 height 6
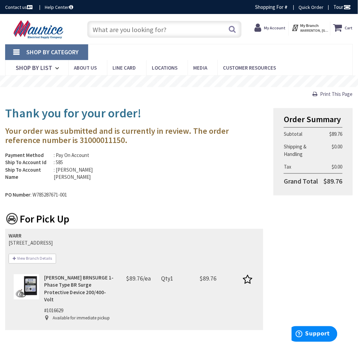
click at [73, 137] on h3 "Your order was submitted and is currently in review. The order reference number…" at bounding box center [134, 136] width 258 height 18
copy h3 "31000011150"
drag, startPoint x: 336, startPoint y: 93, endPoint x: 301, endPoint y: 219, distance: 131.1
click at [336, 93] on span "Print This Page" at bounding box center [336, 94] width 32 height 6
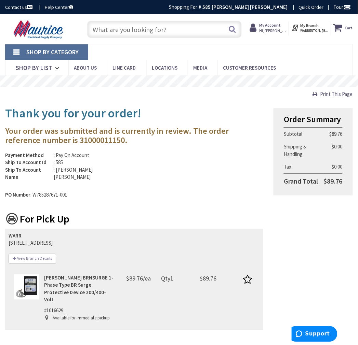
click at [155, 33] on input "text" at bounding box center [164, 29] width 154 height 17
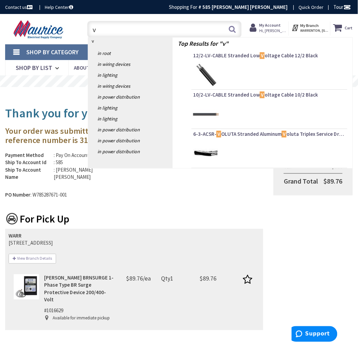
type input "v"
